Goal: Task Accomplishment & Management: Use online tool/utility

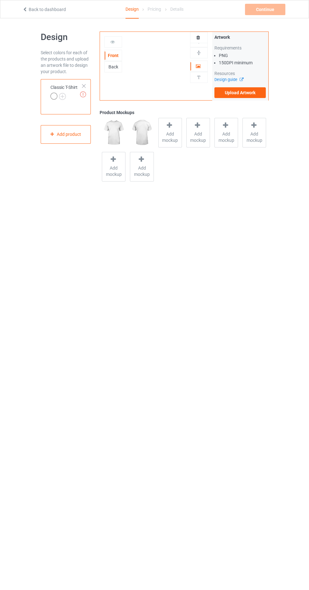
click at [238, 94] on label "Upload Artwork" at bounding box center [240, 92] width 52 height 11
click at [0, 0] on input "Upload Artwork" at bounding box center [0, 0] width 0 height 0
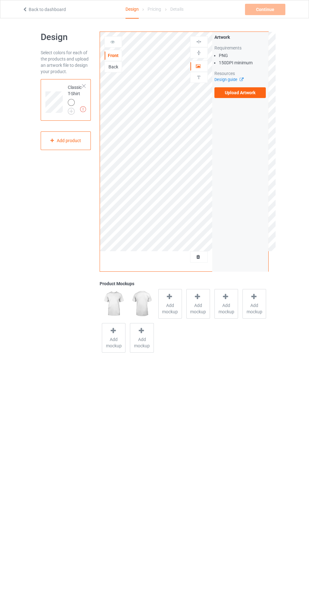
click at [251, 93] on label "Upload Artwork" at bounding box center [240, 92] width 52 height 11
click at [0, 0] on input "Upload Artwork" at bounding box center [0, 0] width 0 height 0
click at [252, 94] on label "Upload Artwork" at bounding box center [240, 92] width 52 height 11
click at [0, 0] on input "Upload Artwork" at bounding box center [0, 0] width 0 height 0
click at [258, 95] on label "Upload Artwork" at bounding box center [240, 92] width 52 height 11
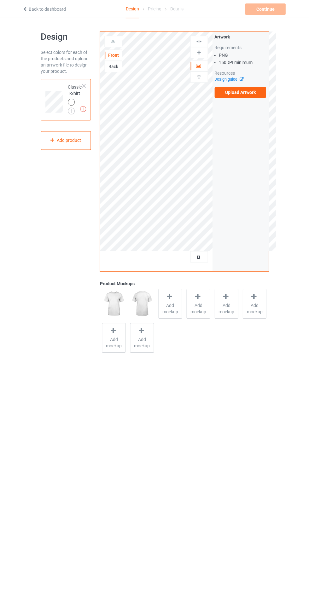
click at [0, 0] on input "Upload Artwork" at bounding box center [0, 0] width 0 height 0
click at [204, 73] on div "Upload artwork before adding personalization" at bounding box center [199, 77] width 18 height 11
click at [202, 77] on div at bounding box center [198, 77] width 17 height 6
click at [200, 57] on div at bounding box center [199, 52] width 18 height 11
click at [288, 5] on div "Continue Missing artworks" at bounding box center [245, 9] width 91 height 11
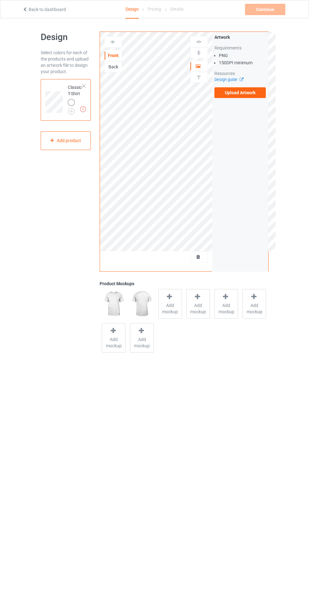
click at [253, 96] on label "Upload Artwork" at bounding box center [240, 92] width 52 height 11
click at [0, 0] on input "Upload Artwork" at bounding box center [0, 0] width 0 height 0
click at [37, 9] on link "Back to dashboard" at bounding box center [43, 9] width 43 height 5
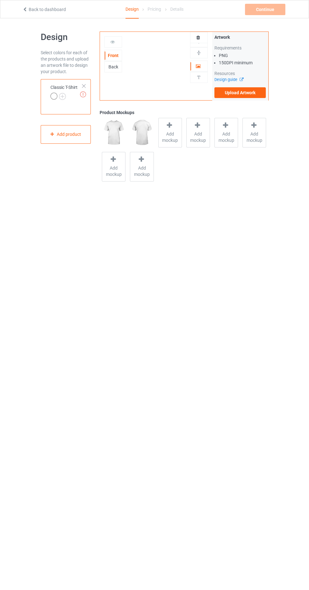
click at [237, 91] on label "Upload Artwork" at bounding box center [240, 92] width 52 height 11
click at [0, 0] on input "Upload Artwork" at bounding box center [0, 0] width 0 height 0
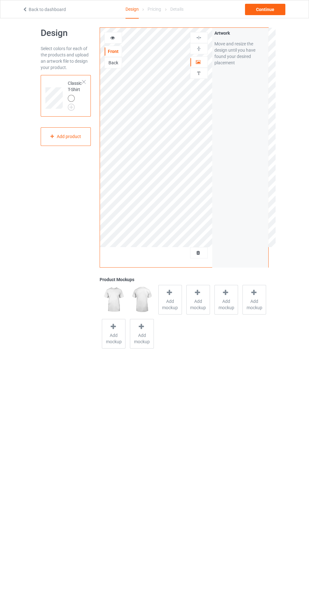
scroll to position [5, 0]
click at [264, 9] on div "Continue" at bounding box center [265, 9] width 40 height 11
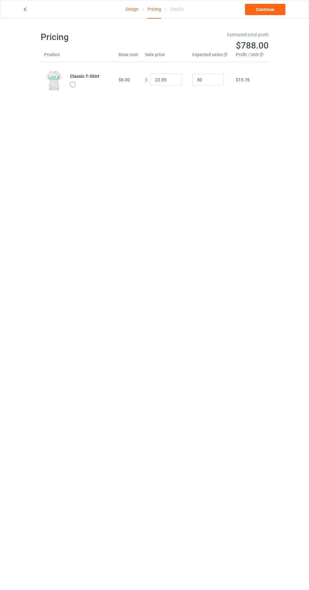
click at [73, 86] on div at bounding box center [73, 85] width 6 height 6
click at [135, 9] on link "Design" at bounding box center [131, 9] width 13 height 18
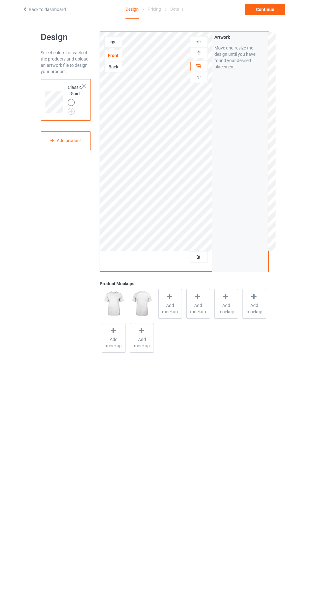
click at [111, 45] on div at bounding box center [113, 41] width 18 height 11
click at [109, 43] on div at bounding box center [113, 42] width 17 height 6
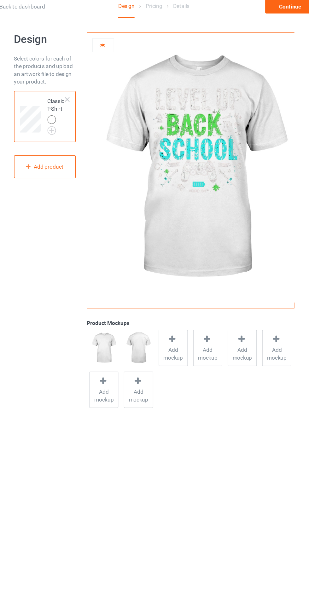
scroll to position [1, 0]
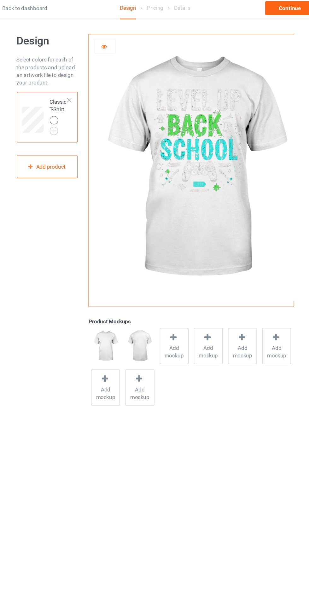
click at [113, 40] on icon at bounding box center [112, 40] width 5 height 4
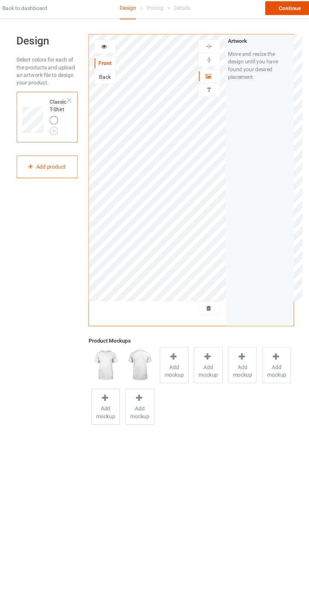
click at [265, 9] on div "Continue" at bounding box center [265, 9] width 40 height 11
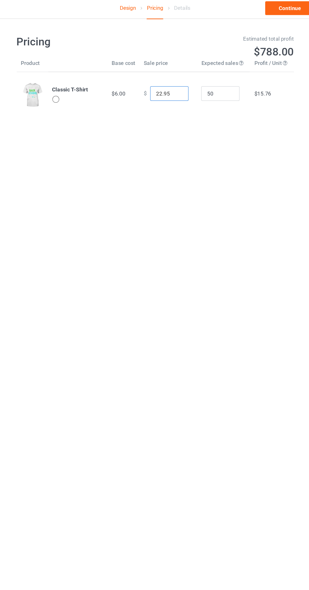
click at [158, 80] on input "22.95" at bounding box center [165, 80] width 31 height 12
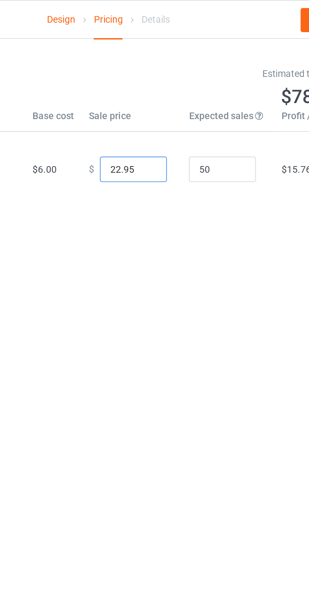
click at [171, 81] on input "22.95" at bounding box center [165, 80] width 31 height 12
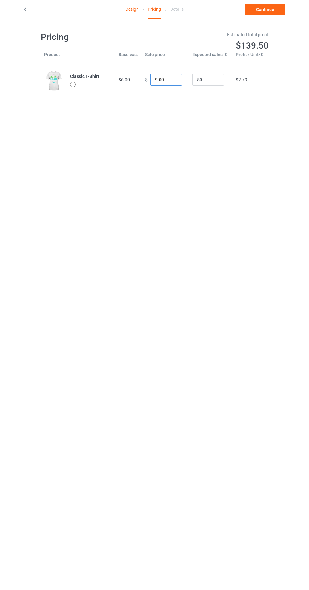
type input "9.00"
click at [305, 2] on div "Design Pricing Details Continue" at bounding box center [154, 9] width 309 height 18
click at [273, 12] on link "Continue" at bounding box center [265, 9] width 40 height 11
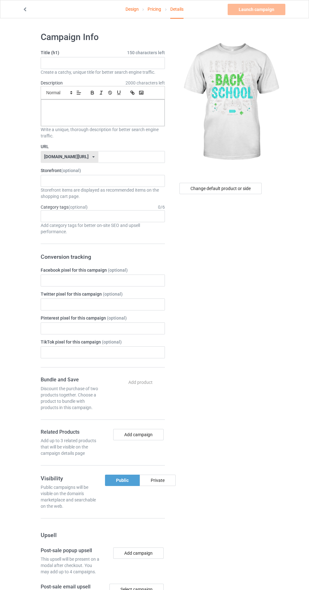
click at [236, 97] on img at bounding box center [230, 102] width 113 height 142
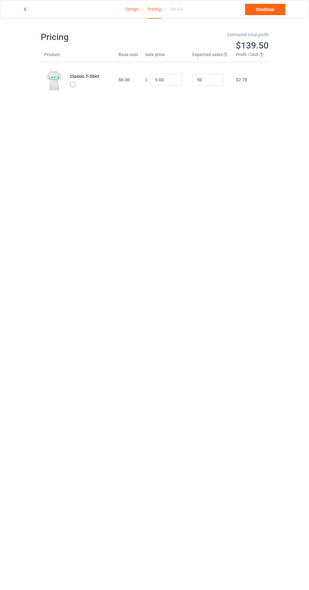
click at [131, 9] on link "Design" at bounding box center [131, 9] width 13 height 18
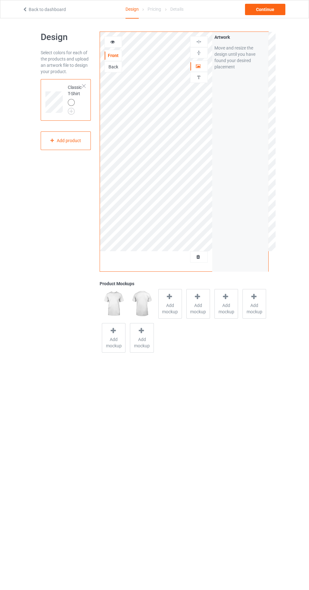
click at [132, 10] on div "Design" at bounding box center [131, 9] width 13 height 18
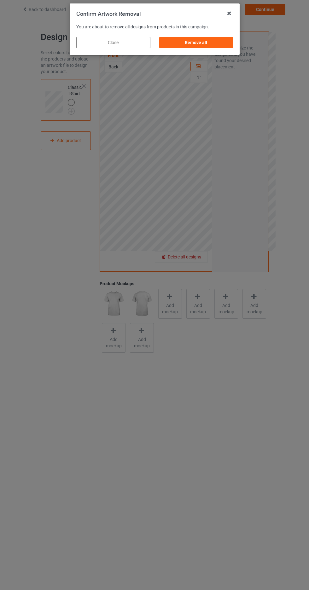
click at [216, 45] on div "Remove all" at bounding box center [196, 42] width 74 height 11
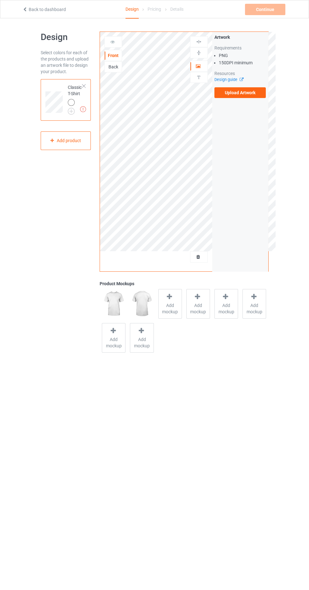
click at [257, 95] on label "Upload Artwork" at bounding box center [240, 92] width 52 height 11
click at [0, 0] on input "Upload Artwork" at bounding box center [0, 0] width 0 height 0
click at [243, 94] on label "Upload Artwork" at bounding box center [240, 92] width 52 height 11
click at [0, 0] on input "Upload Artwork" at bounding box center [0, 0] width 0 height 0
click at [25, 8] on icon at bounding box center [24, 8] width 5 height 4
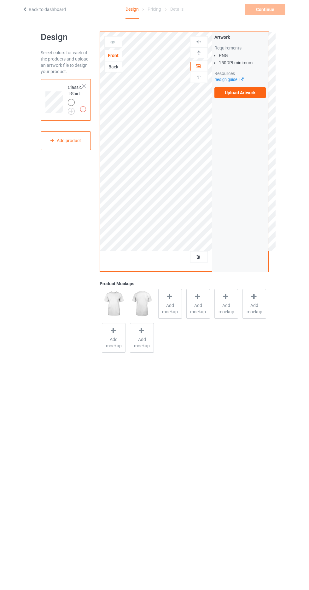
click at [246, 90] on label "Upload Artwork" at bounding box center [240, 92] width 52 height 11
click at [0, 0] on input "Upload Artwork" at bounding box center [0, 0] width 0 height 0
click at [248, 89] on label "Upload Artwork" at bounding box center [240, 92] width 52 height 11
click at [0, 0] on input "Upload Artwork" at bounding box center [0, 0] width 0 height 0
click at [250, 95] on label "Upload Artwork" at bounding box center [240, 92] width 52 height 11
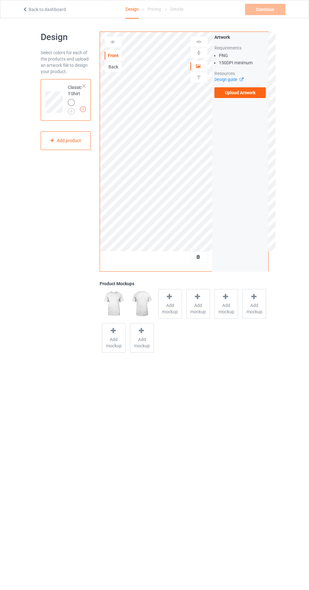
click at [0, 0] on input "Upload Artwork" at bounding box center [0, 0] width 0 height 0
click at [237, 95] on label "Upload Artwork" at bounding box center [240, 92] width 52 height 11
click at [0, 0] on input "Upload Artwork" at bounding box center [0, 0] width 0 height 0
click at [257, 91] on label "Upload Artwork" at bounding box center [240, 92] width 52 height 11
click at [0, 0] on input "Upload Artwork" at bounding box center [0, 0] width 0 height 0
